Goal: Information Seeking & Learning: Learn about a topic

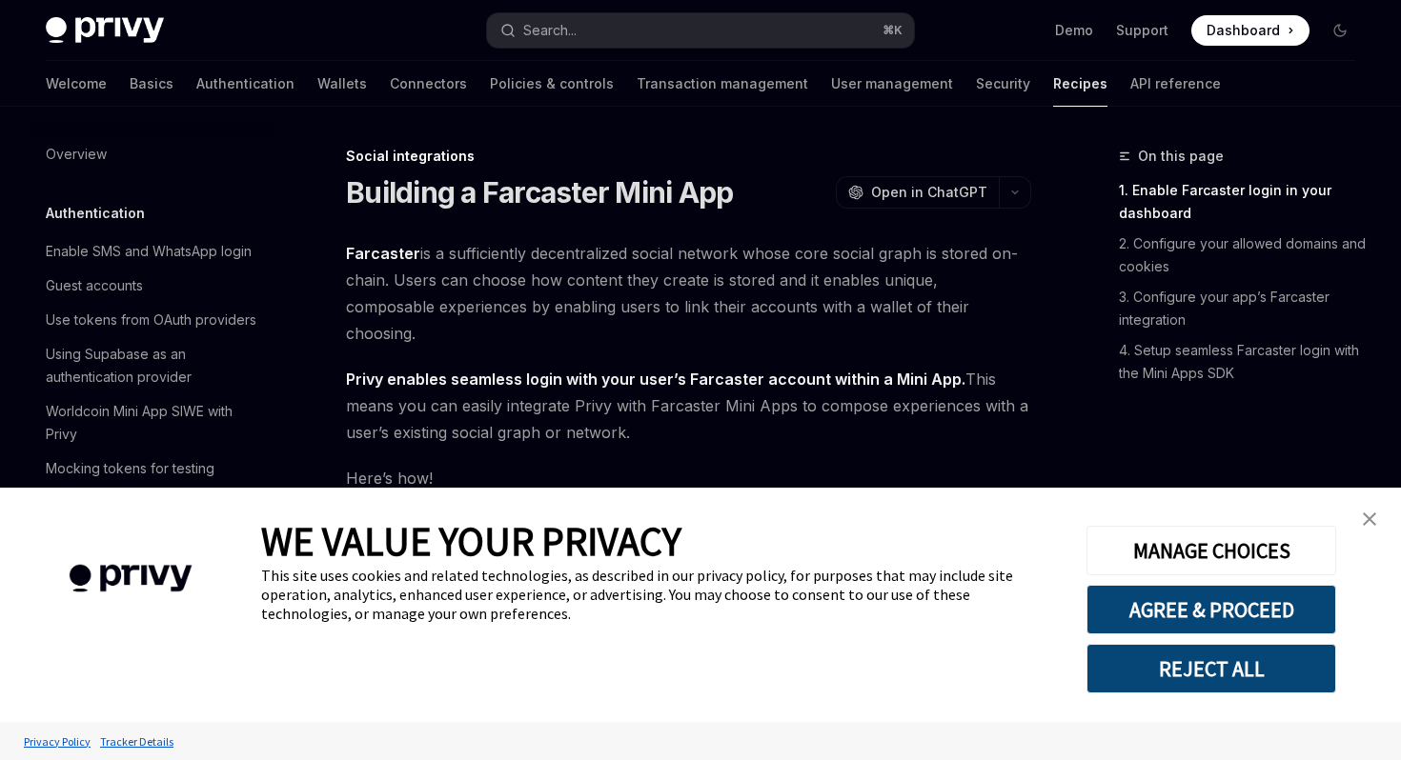
type textarea "*"
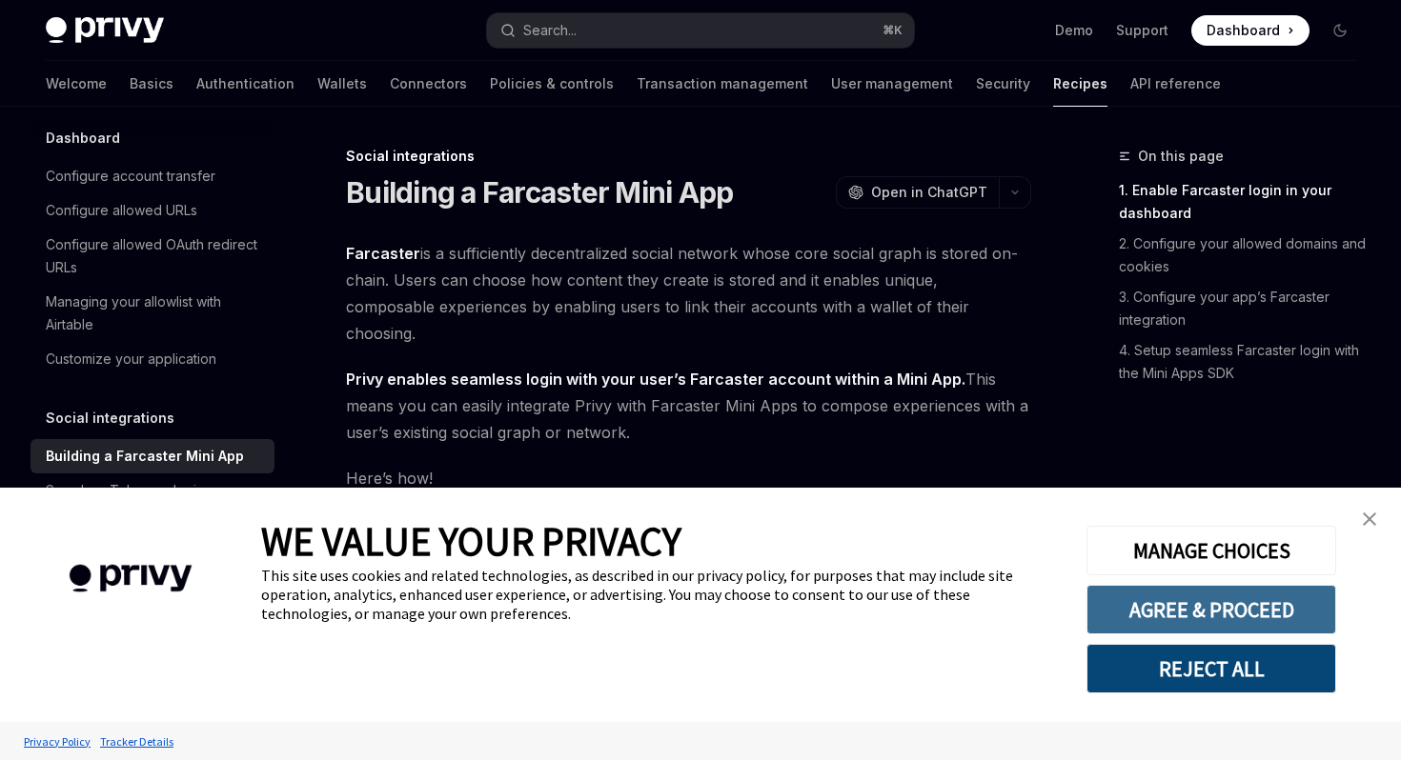
click at [1126, 595] on button "AGREE & PROCEED" at bounding box center [1211, 610] width 250 height 50
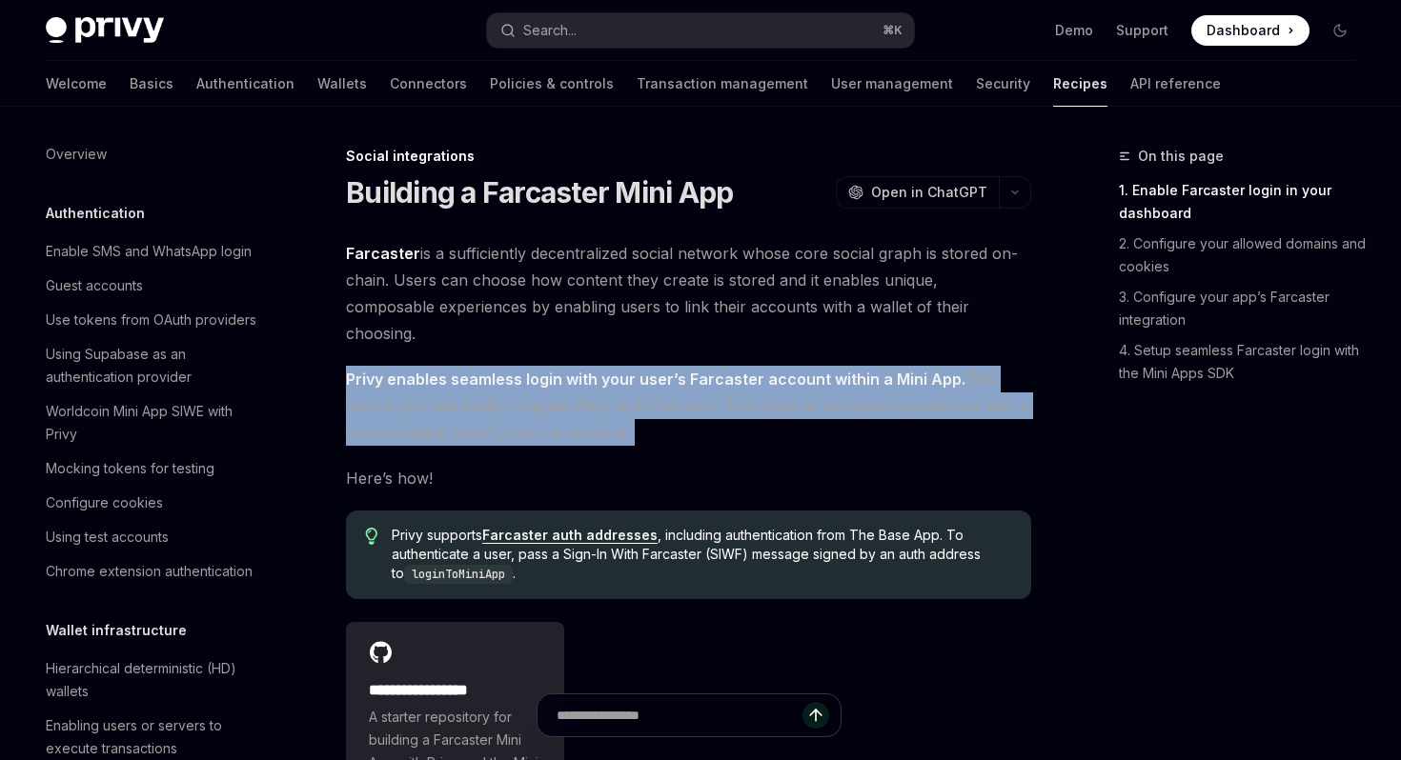
click at [600, 370] on strong "Privy enables seamless login with your user’s Farcaster account within a Mini A…" at bounding box center [655, 379] width 619 height 19
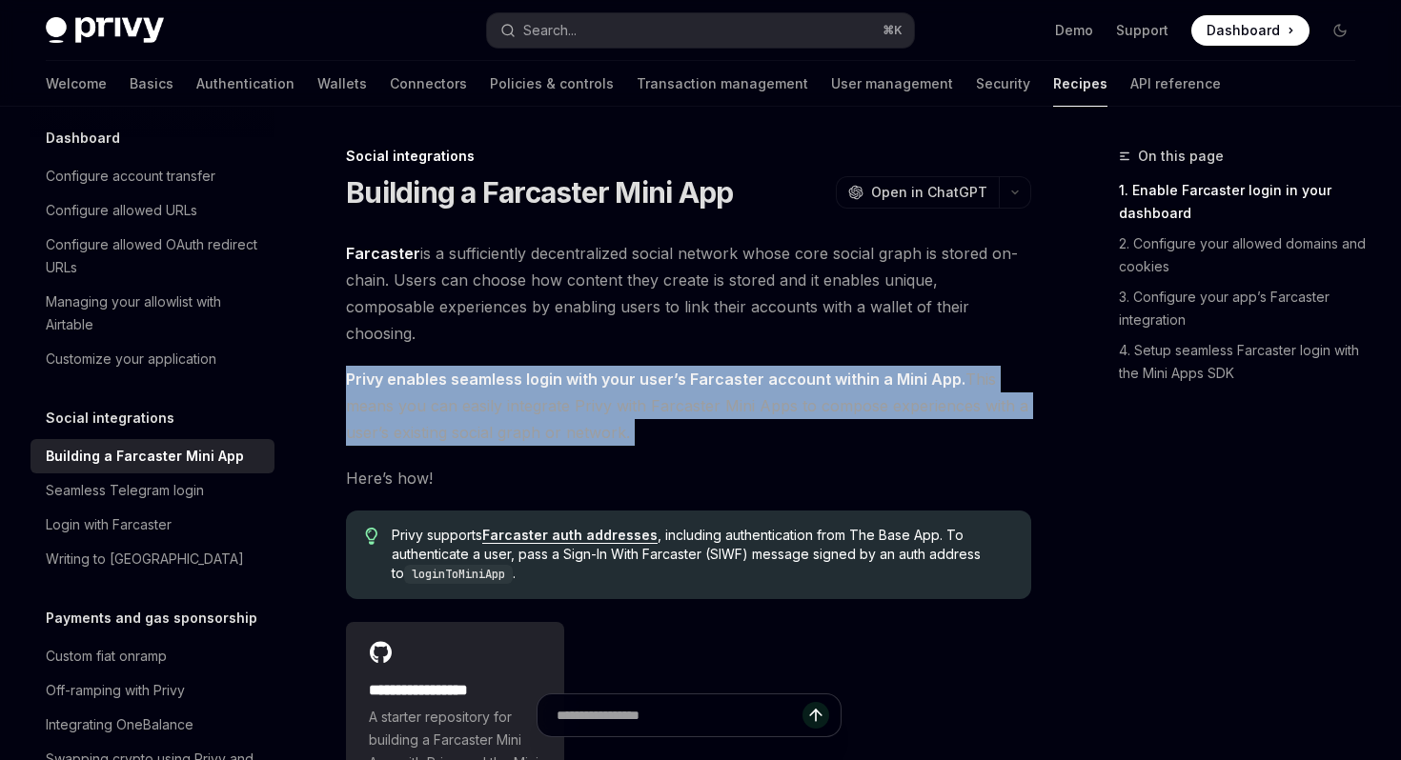
click at [664, 370] on strong "Privy enables seamless login with your user’s Farcaster account within a Mini A…" at bounding box center [655, 379] width 619 height 19
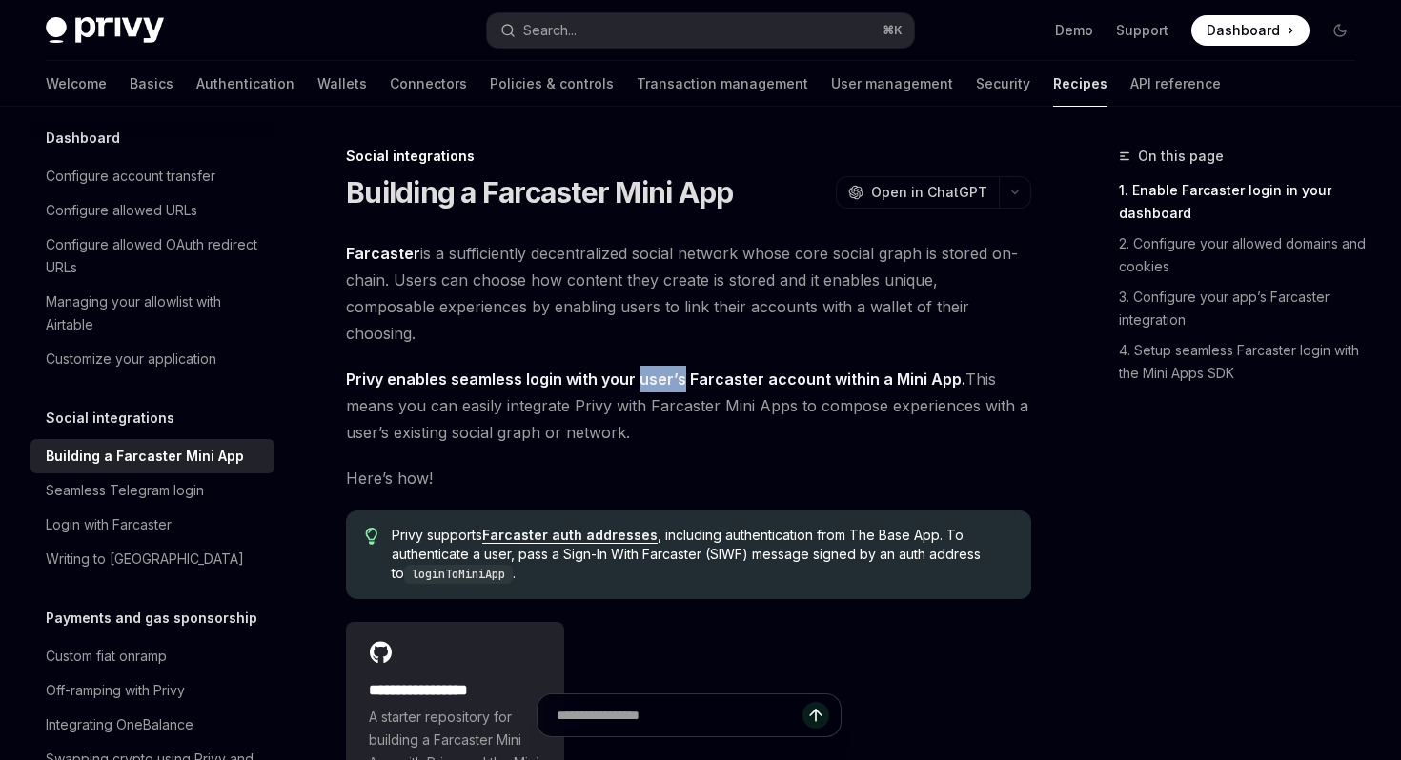
click at [664, 370] on strong "Privy enables seamless login with your user’s Farcaster account within a Mini A…" at bounding box center [655, 379] width 619 height 19
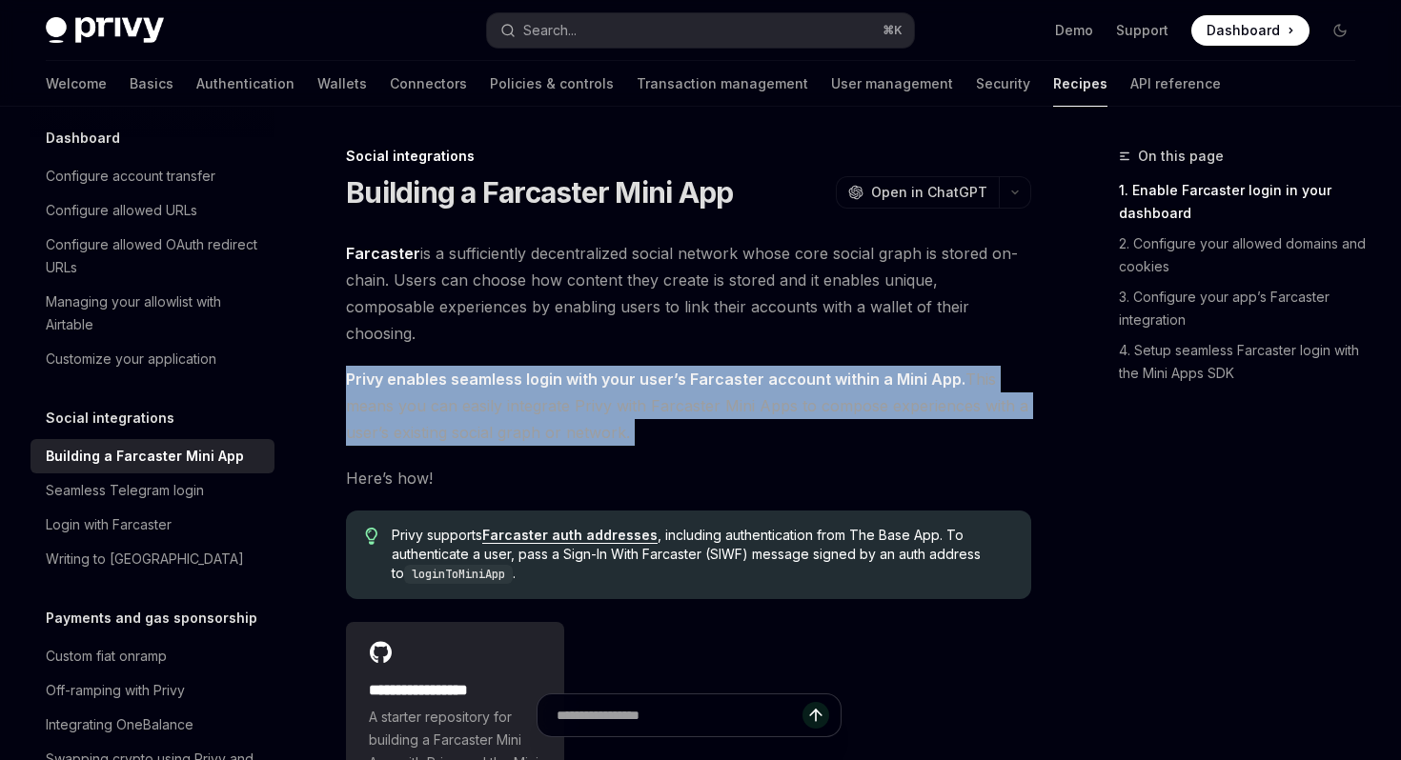
drag, startPoint x: 664, startPoint y: 352, endPoint x: 722, endPoint y: 352, distance: 58.1
click at [670, 370] on strong "Privy enables seamless login with your user’s Farcaster account within a Mini A…" at bounding box center [655, 379] width 619 height 19
click at [910, 370] on strong "Privy enables seamless login with your user’s Farcaster account within a Mini A…" at bounding box center [655, 379] width 619 height 19
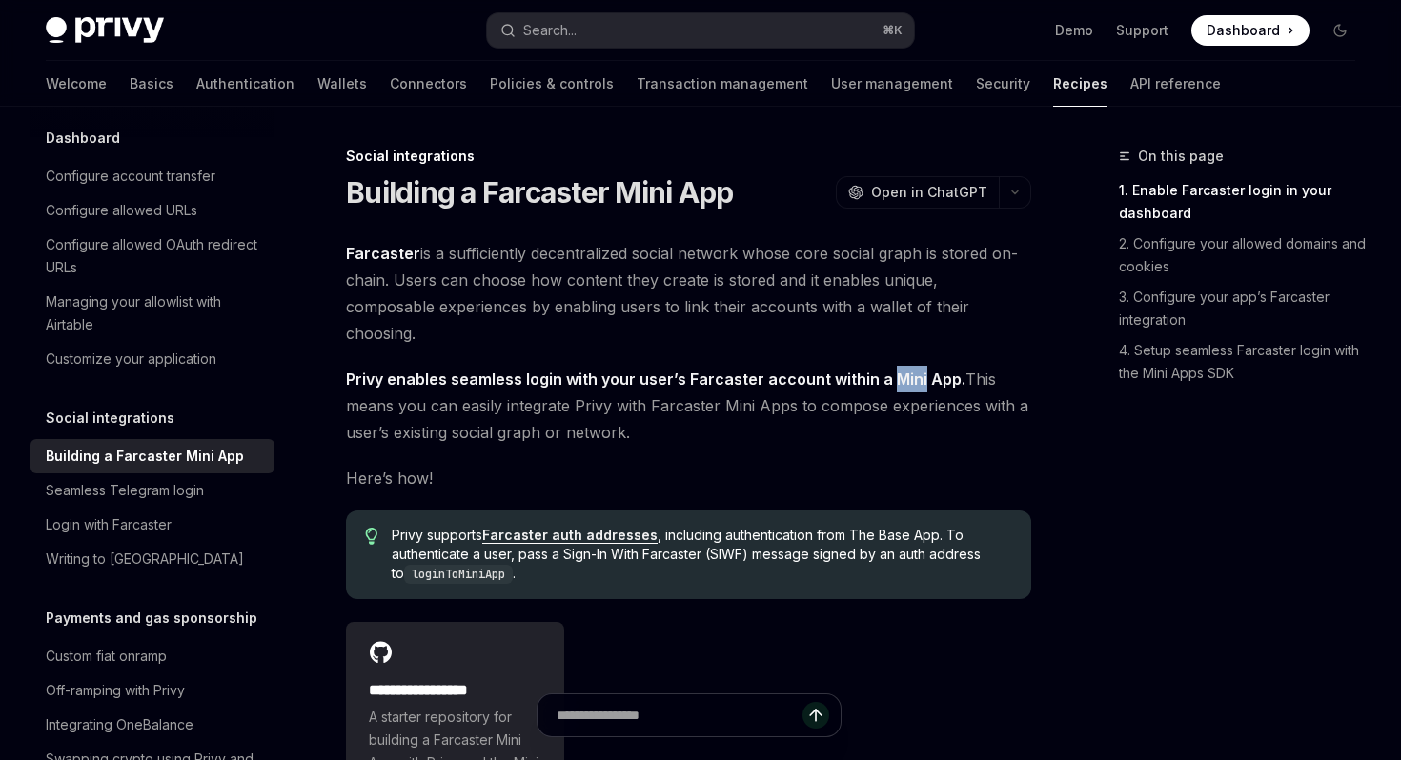
click at [910, 370] on strong "Privy enables seamless login with your user’s Farcaster account within a Mini A…" at bounding box center [655, 379] width 619 height 19
click at [925, 370] on strong "Privy enables seamless login with your user’s Farcaster account within a Mini A…" at bounding box center [655, 379] width 619 height 19
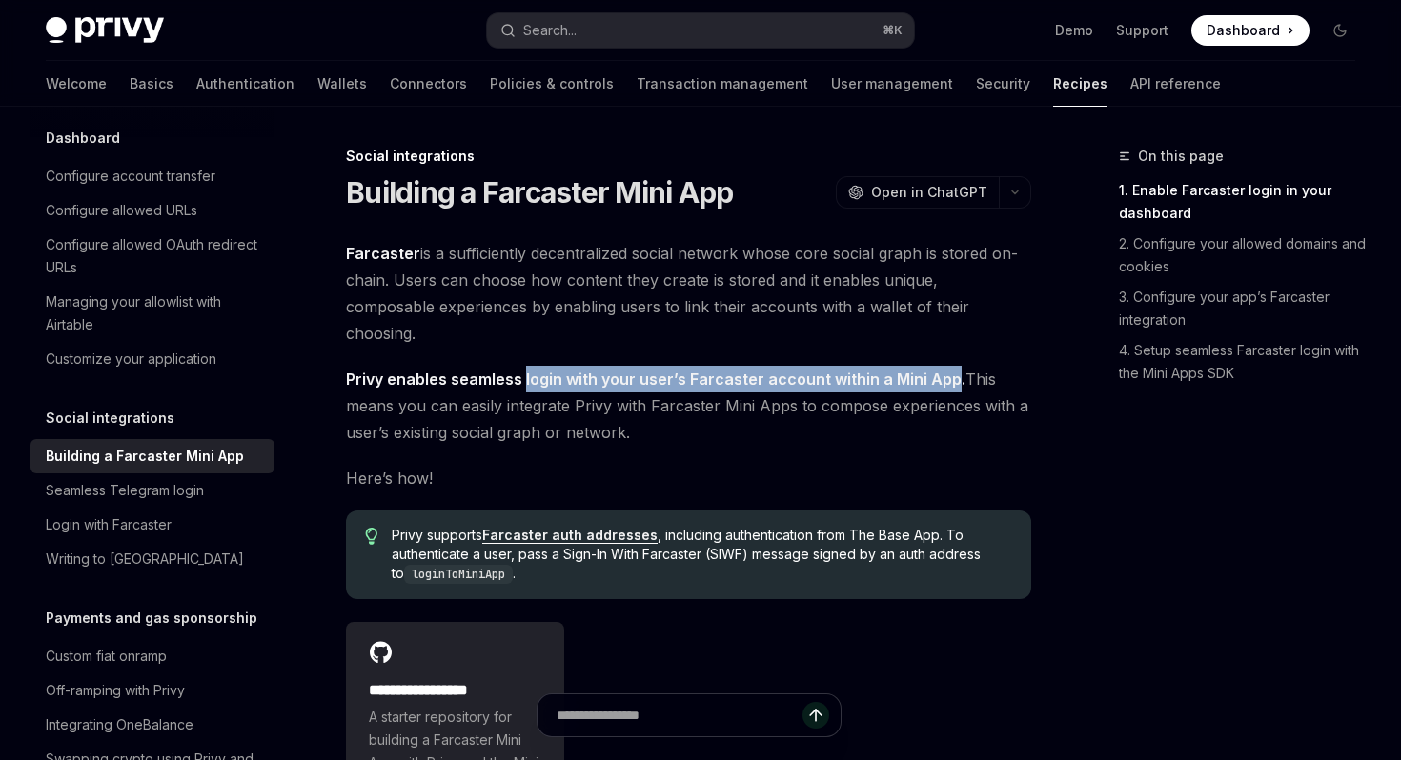
drag, startPoint x: 925, startPoint y: 349, endPoint x: 524, endPoint y: 347, distance: 401.2
click at [524, 370] on strong "Privy enables seamless login with your user’s Farcaster account within a Mini A…" at bounding box center [655, 379] width 619 height 19
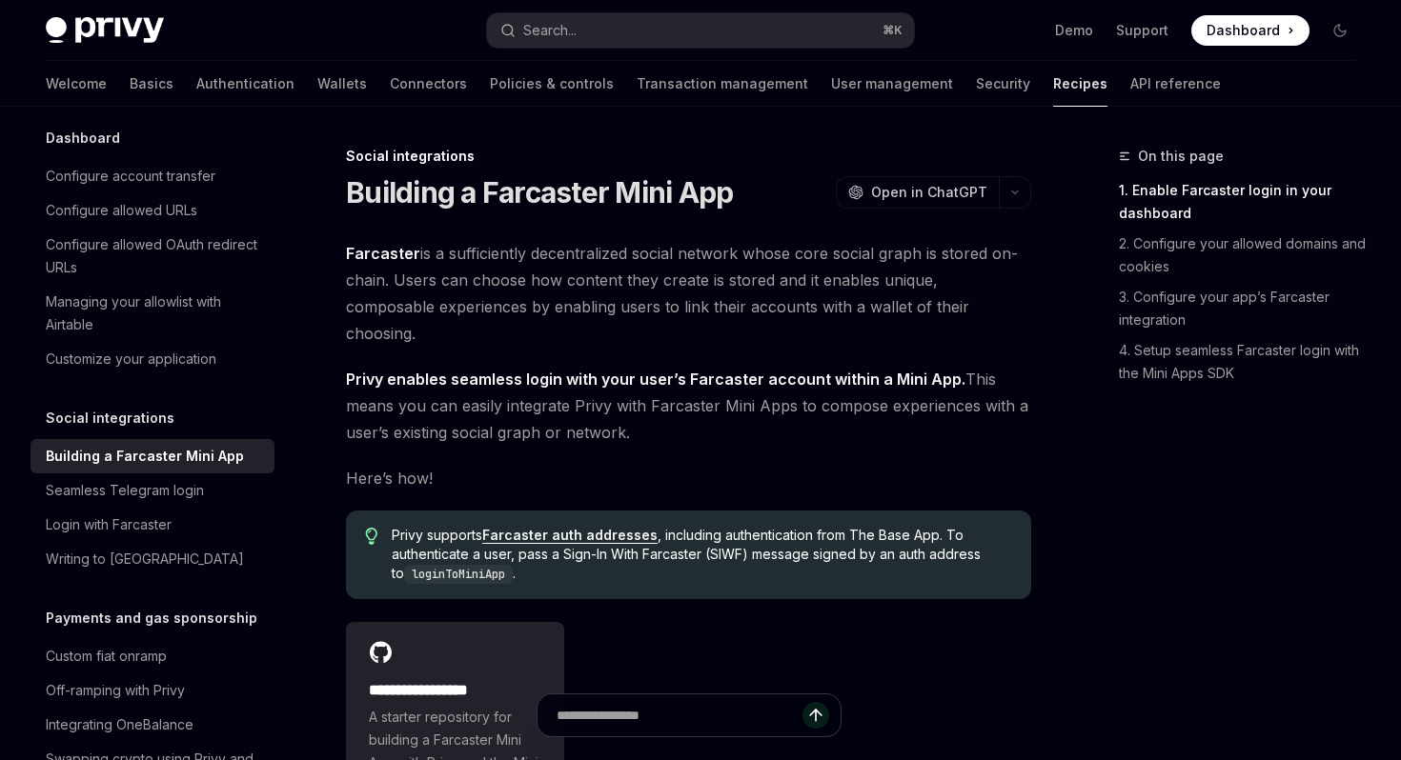
click at [500, 371] on span "Privy enables seamless login with your user’s Farcaster account within a Mini A…" at bounding box center [688, 406] width 685 height 80
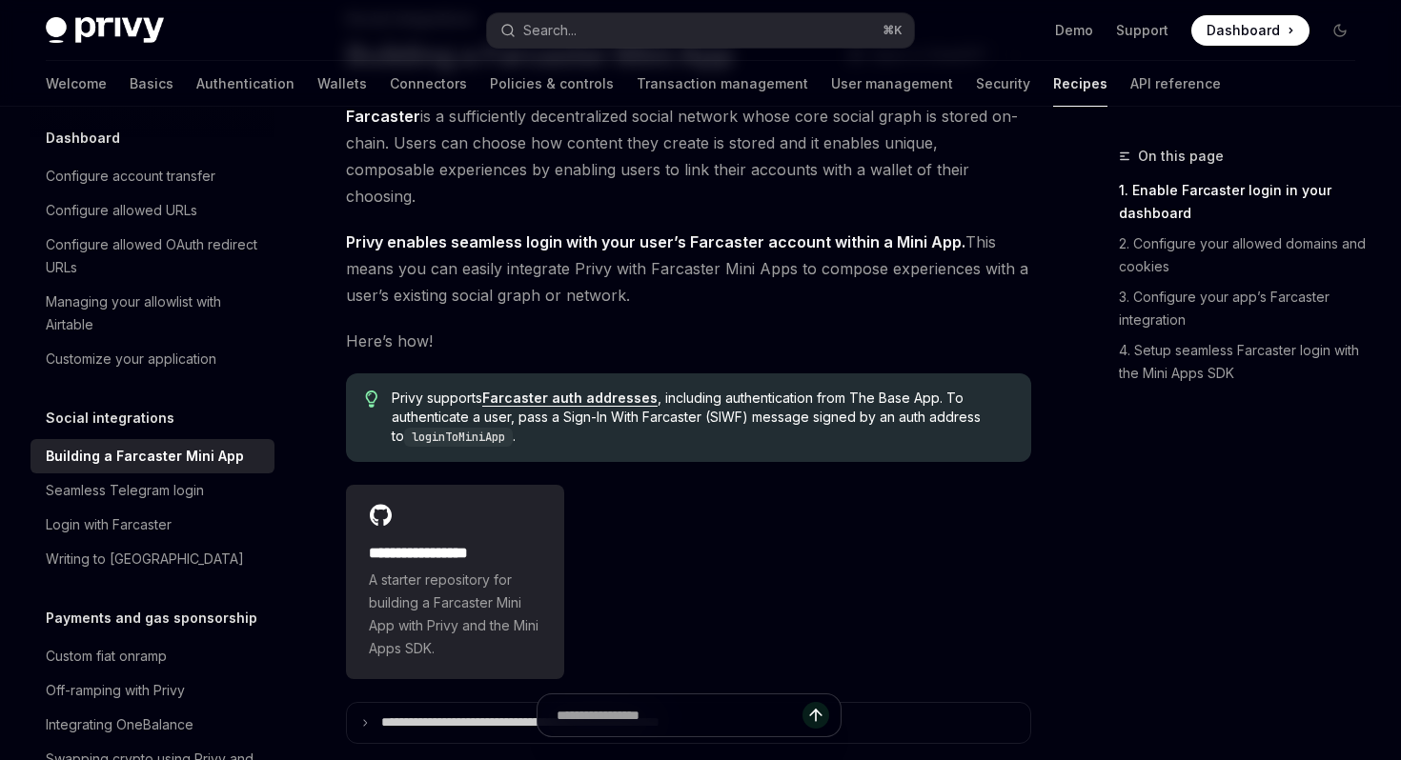
scroll to position [147, 0]
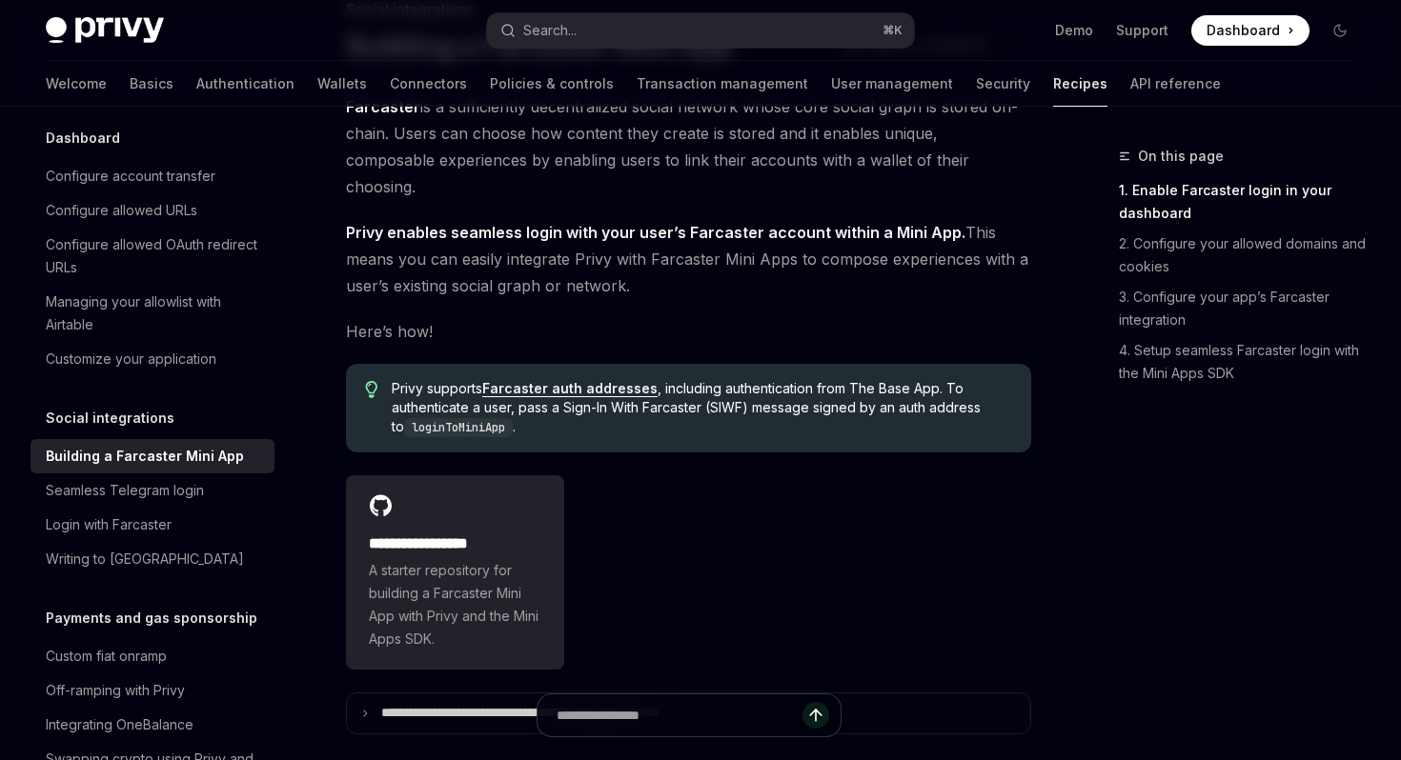
click at [438, 379] on span "Privy supports Farcaster auth addresses , including authentication from The Bas…" at bounding box center [702, 408] width 620 height 58
drag, startPoint x: 438, startPoint y: 361, endPoint x: 527, endPoint y: 361, distance: 88.6
click at [527, 379] on span "Privy supports Farcaster auth addresses , including authentication from The Bas…" at bounding box center [702, 408] width 620 height 58
click at [689, 379] on span "Privy supports Farcaster auth addresses , including authentication from The Bas…" at bounding box center [702, 408] width 620 height 58
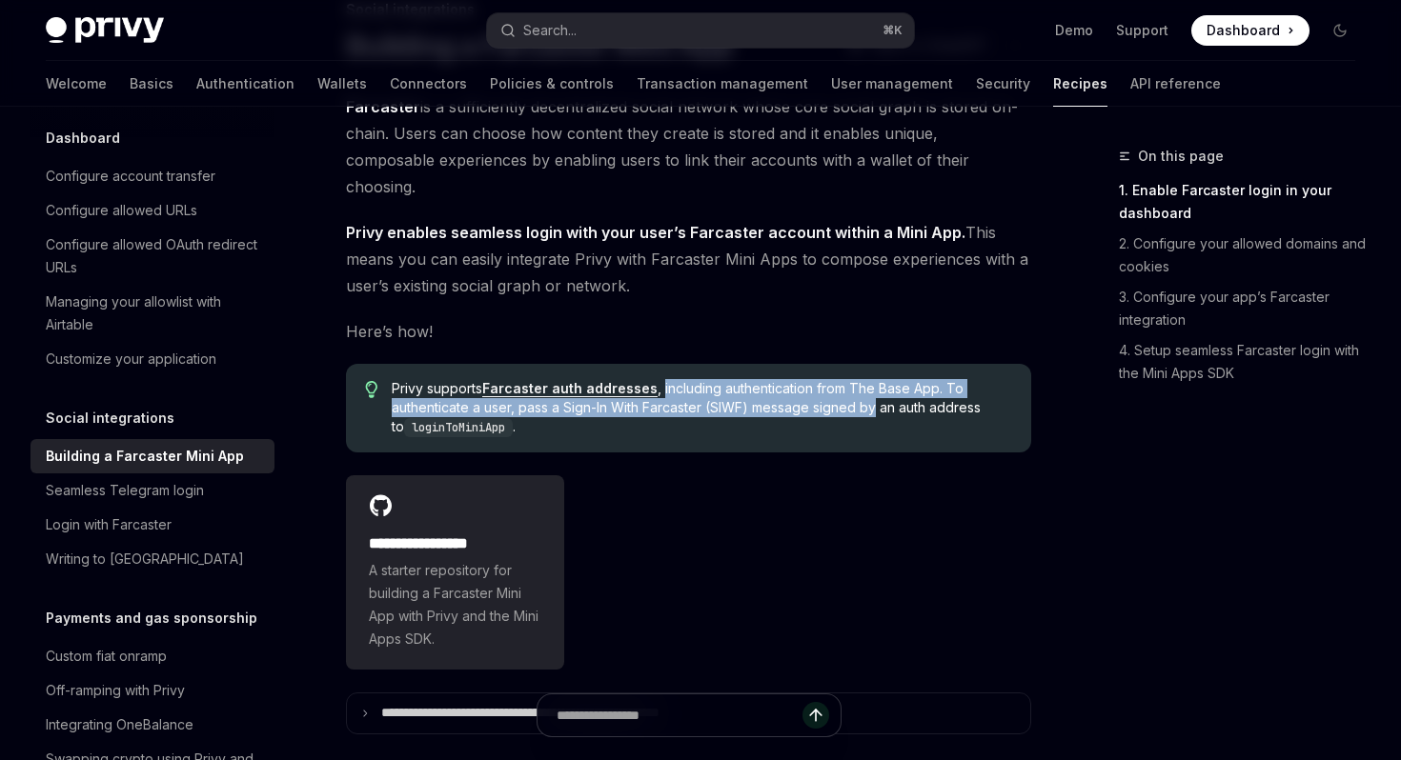
drag, startPoint x: 689, startPoint y: 371, endPoint x: 864, endPoint y: 374, distance: 175.4
click at [866, 379] on span "Privy supports Farcaster auth addresses , including authentication from The Bas…" at bounding box center [702, 408] width 620 height 58
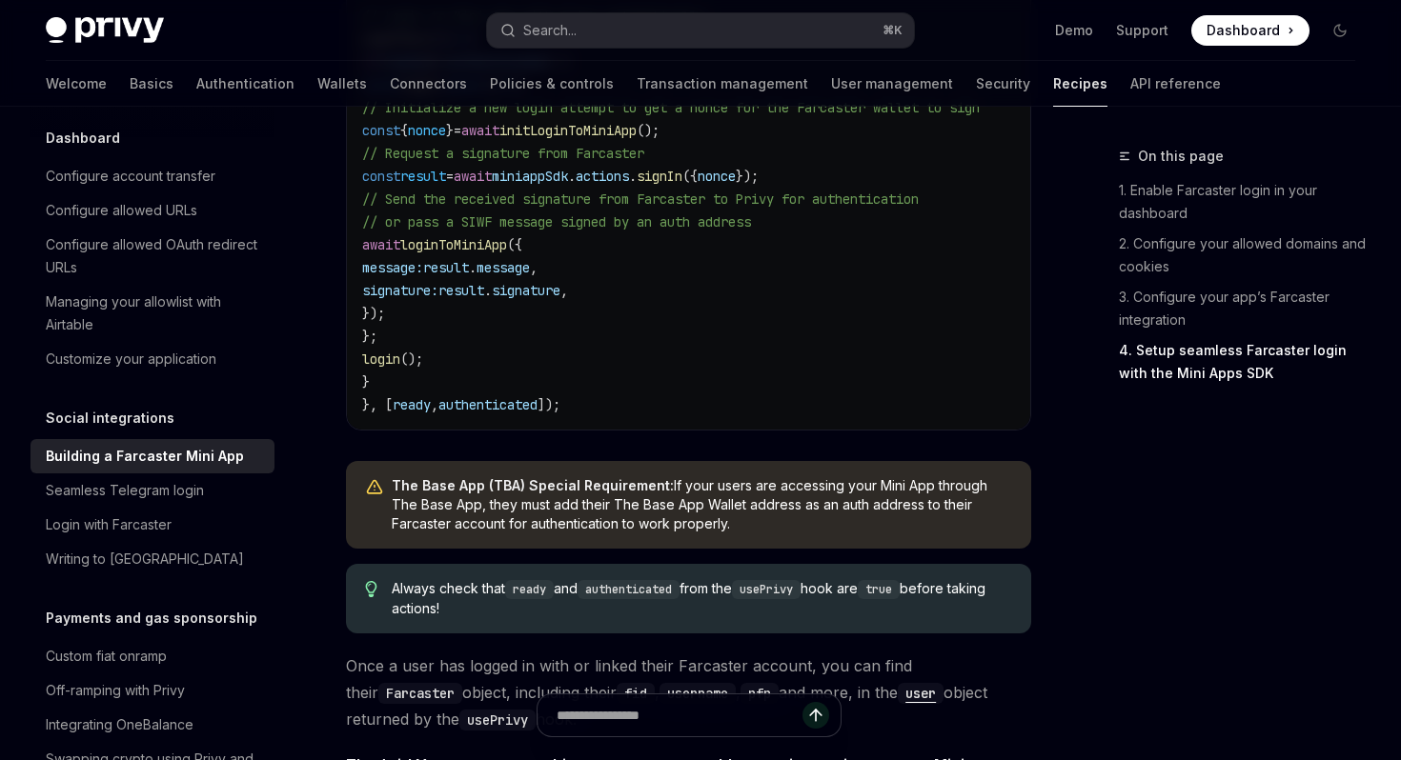
scroll to position [2818, 0]
